Goal: Task Accomplishment & Management: Manage account settings

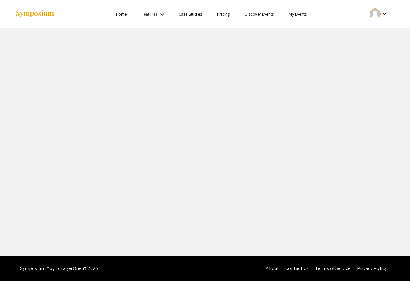
click at [158, 15] on div "Features keyboard_arrow_down" at bounding box center [154, 14] width 25 height 8
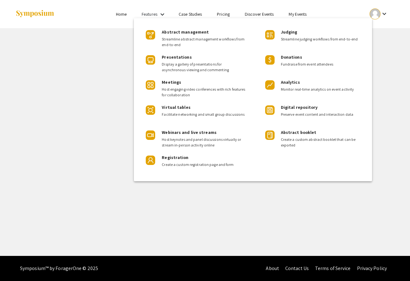
click at [253, 12] on div at bounding box center [205, 140] width 410 height 281
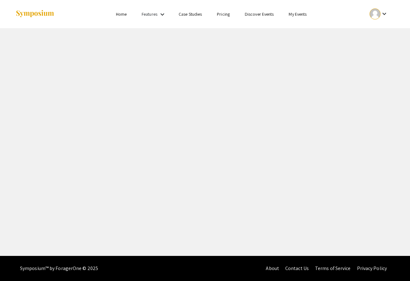
click at [253, 16] on mat-icon "keyboard_arrow_down" at bounding box center [384, 14] width 8 height 8
click at [253, 29] on button "My Account" at bounding box center [382, 30] width 39 height 15
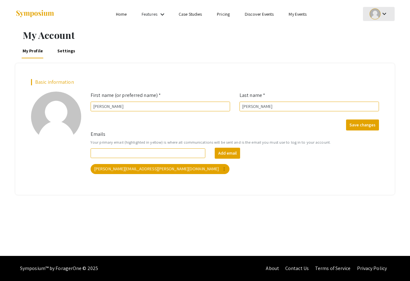
click at [253, 14] on mat-icon "keyboard_arrow_down" at bounding box center [384, 14] width 8 height 8
click at [253, 45] on button "My Submissions" at bounding box center [382, 46] width 39 height 15
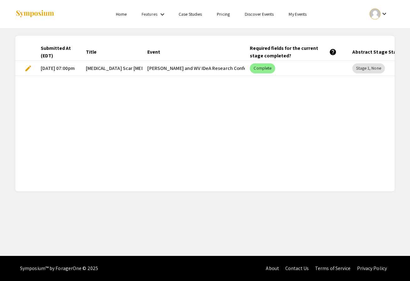
click at [148, 72] on mat-cell "[PERSON_NAME] and WV IDeA Research Conference" at bounding box center [193, 68] width 102 height 15
click at [24, 68] on span "edit" at bounding box center [28, 69] width 8 height 8
